Goal: Transaction & Acquisition: Purchase product/service

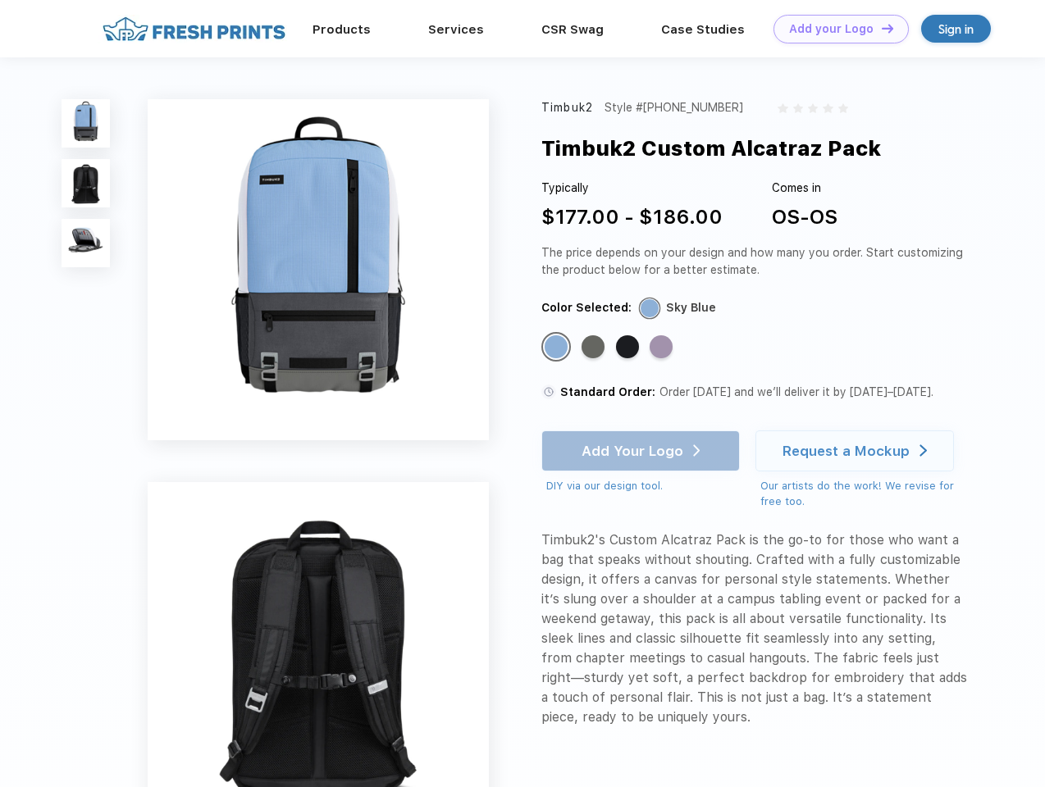
click at [835, 29] on link "Add your Logo Design Tool" at bounding box center [840, 29] width 135 height 29
click at [0, 0] on div "Design Tool" at bounding box center [0, 0] width 0 height 0
click at [880, 28] on link "Add your Logo Design Tool" at bounding box center [840, 29] width 135 height 29
click at [86, 123] on img at bounding box center [85, 123] width 48 height 48
click at [86, 184] on img at bounding box center [85, 183] width 48 height 48
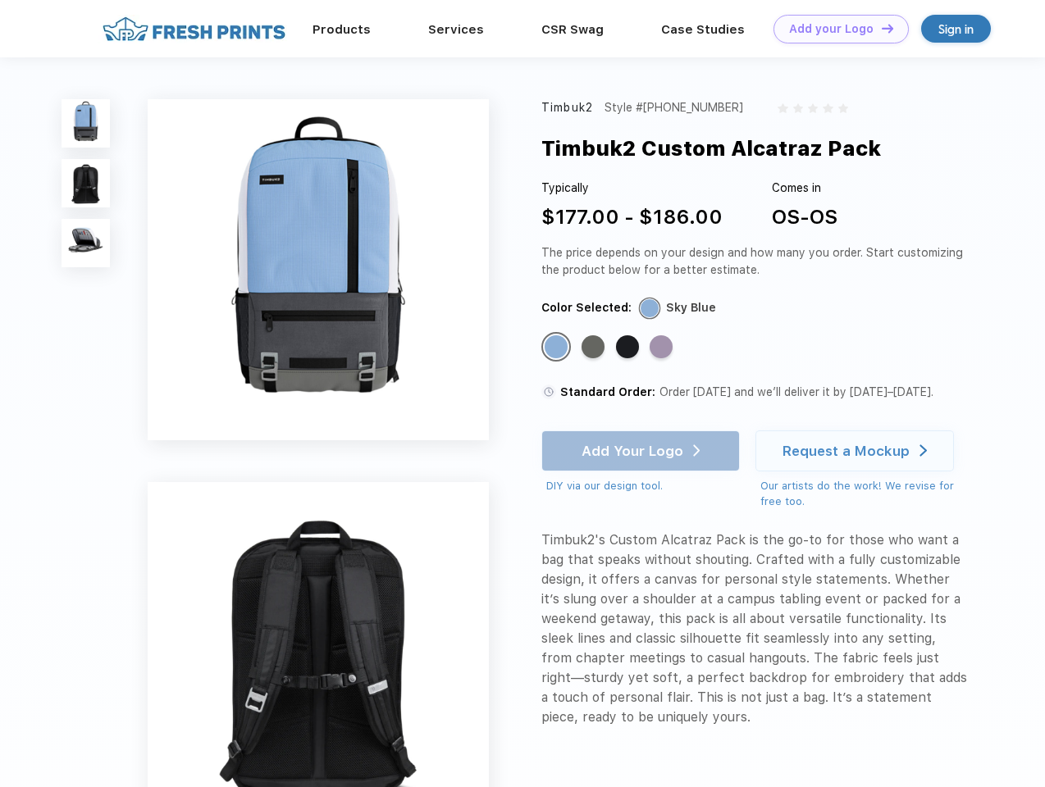
click at [86, 244] on img at bounding box center [85, 243] width 48 height 48
click at [558, 348] on div "Standard Color" at bounding box center [555, 346] width 23 height 23
click at [594, 348] on div "Standard Color" at bounding box center [592, 346] width 23 height 23
click at [629, 348] on div "Standard Color" at bounding box center [627, 346] width 23 height 23
click at [662, 348] on div "Standard Color" at bounding box center [660, 346] width 23 height 23
